Goal: Transaction & Acquisition: Purchase product/service

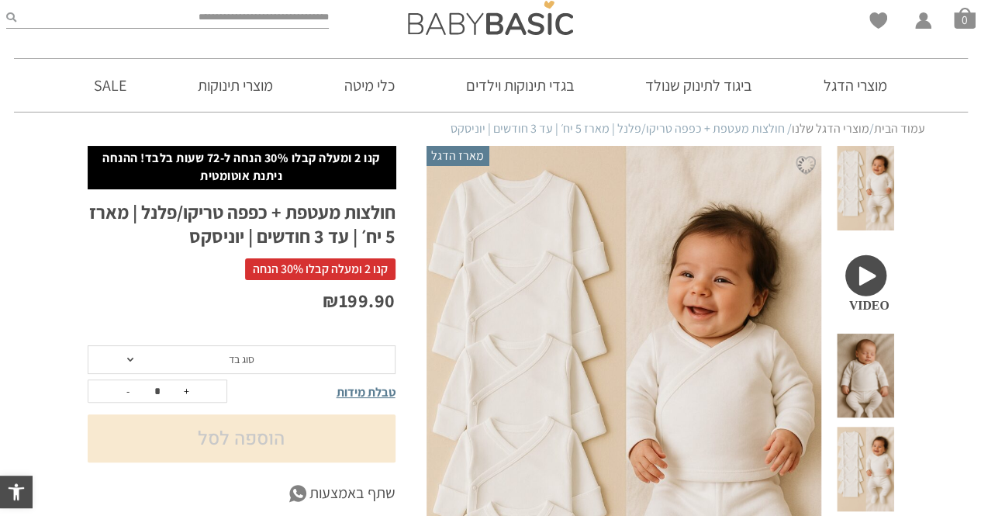
drag, startPoint x: 968, startPoint y: 97, endPoint x: 967, endPoint y: 114, distance: 17.1
click at [967, 114] on div "זמן אחרון למבצע קנו 2 מוצרים ומעלה קבלו 30% הנחה! ההנחה ניתנת אוטומטית>> לרכישה…" at bounding box center [490, 72] width 981 height 145
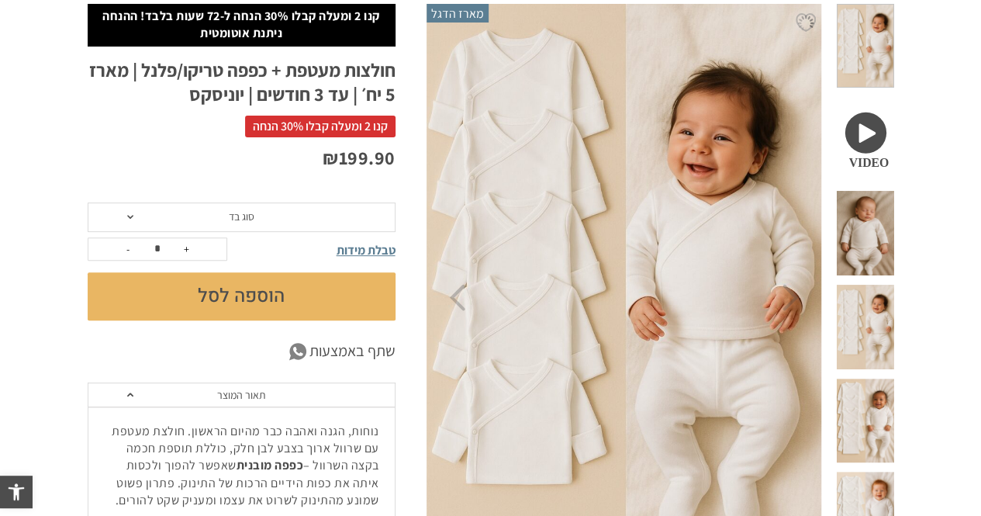
scroll to position [203, 0]
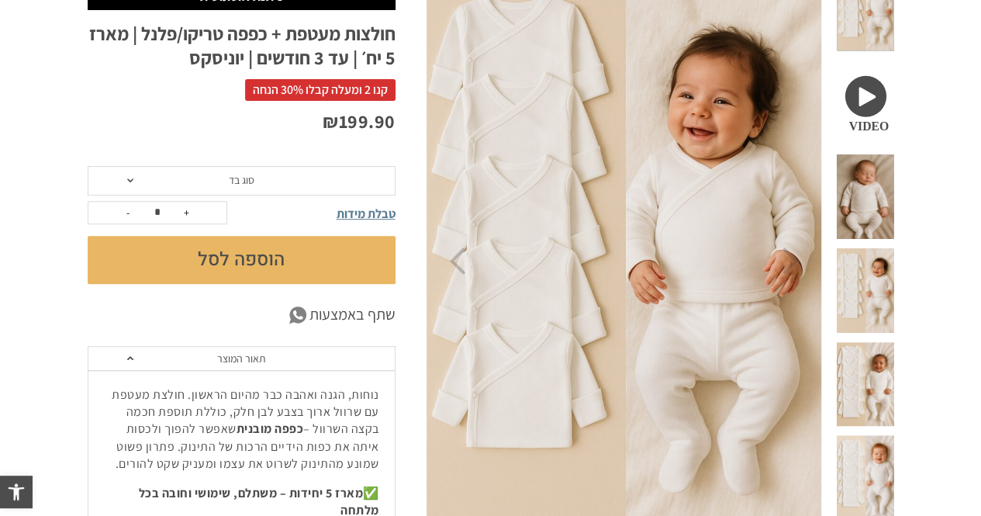
click at [371, 178] on span "סוג בד" at bounding box center [242, 180] width 308 height 29
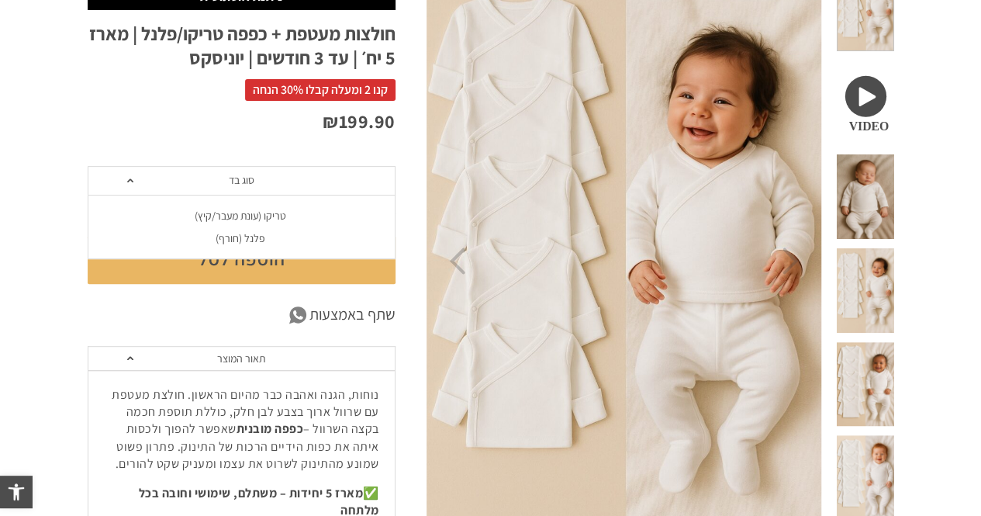
click at [371, 178] on span "סוג בד" at bounding box center [242, 180] width 308 height 29
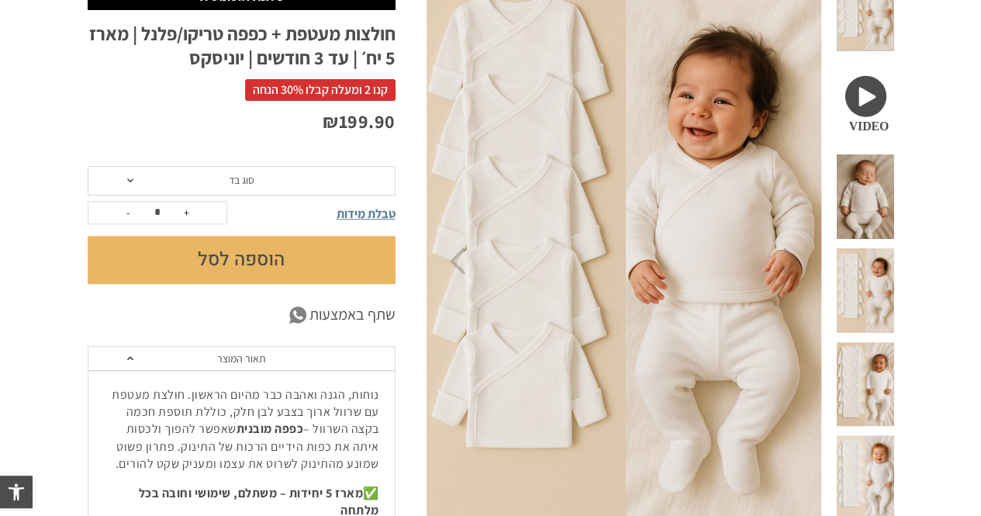
click at [382, 208] on span "טבלת מידות" at bounding box center [366, 214] width 59 height 16
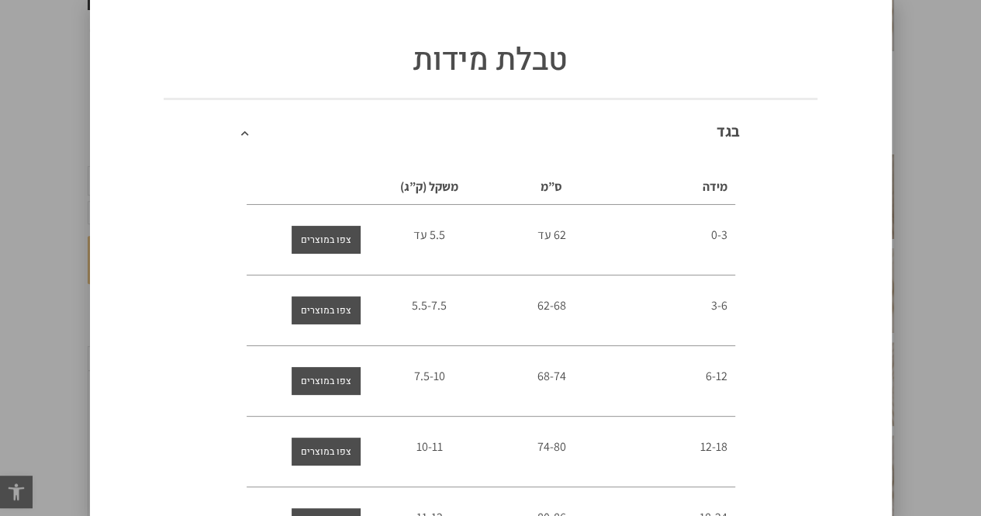
scroll to position [0, 0]
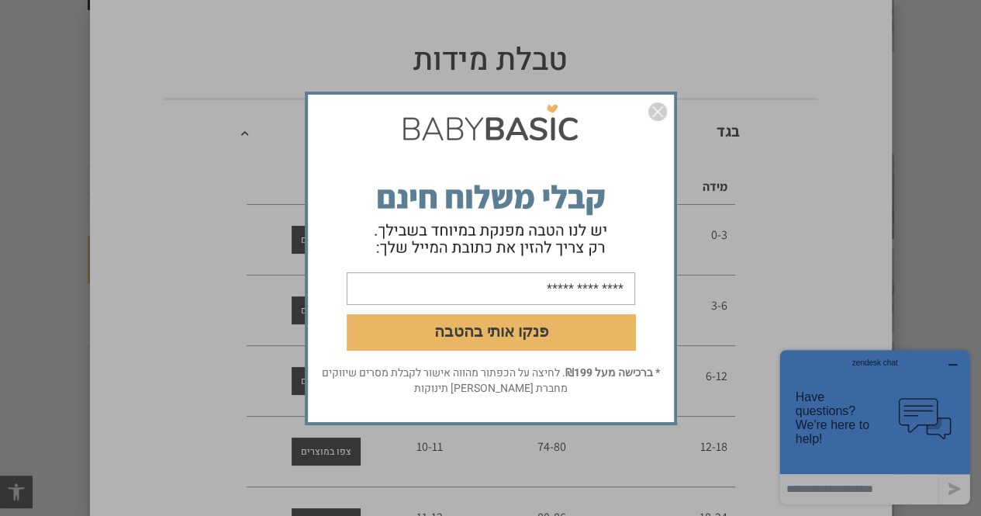
click at [669, 109] on form "פנקו אותי בהטבה" at bounding box center [491, 231] width 366 height 268
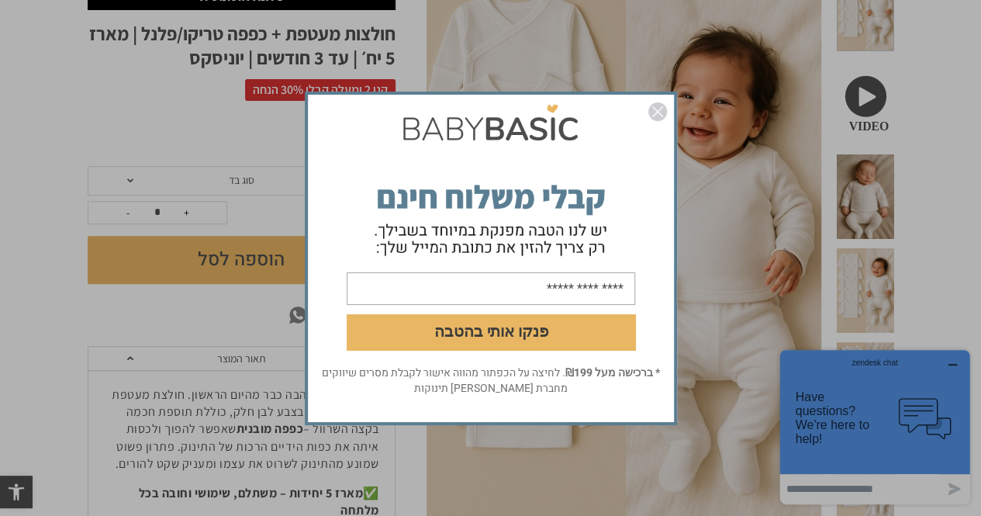
click at [665, 111] on img "סגור" at bounding box center [658, 111] width 19 height 19
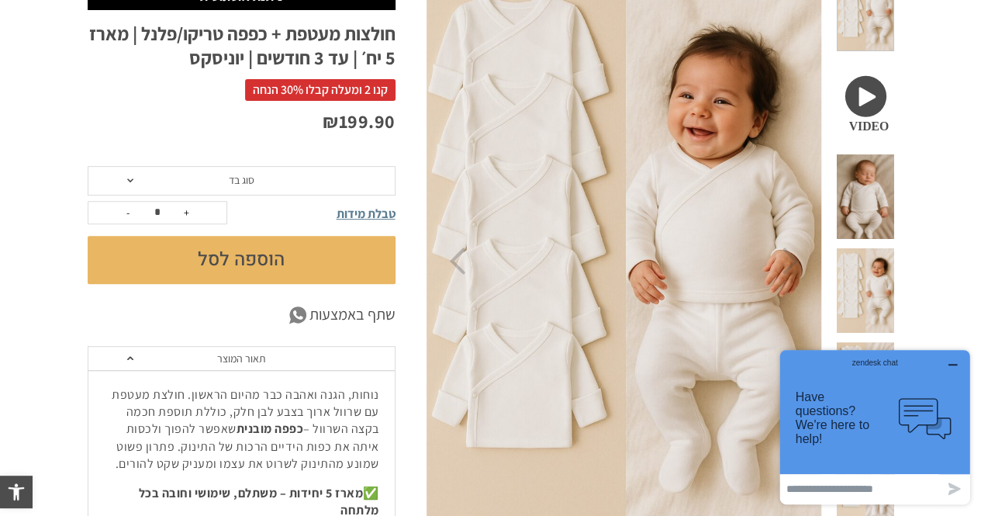
click at [362, 214] on span "טבלת מידות" at bounding box center [366, 214] width 59 height 16
